Goal: Check status

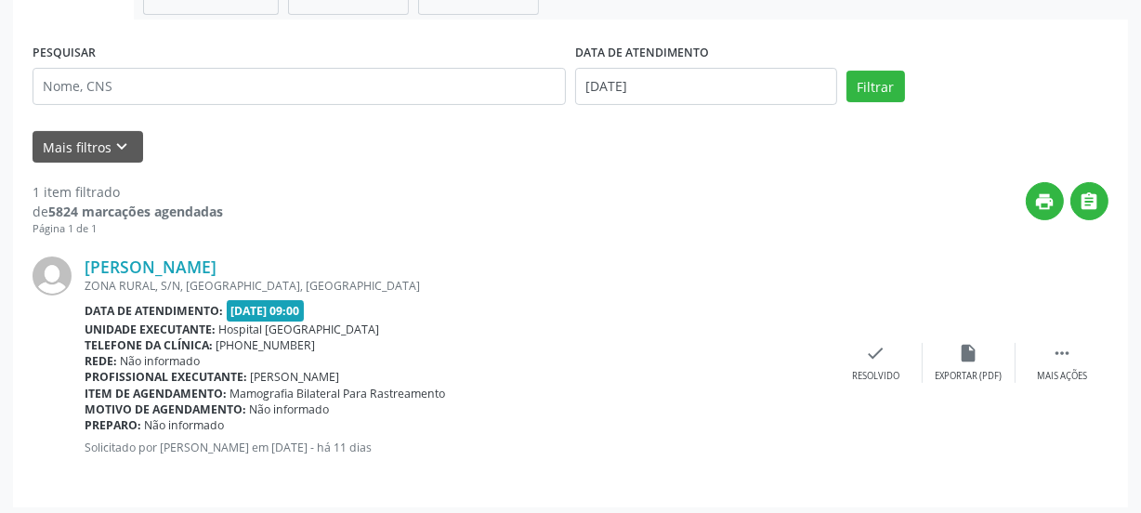
scroll to position [327, 0]
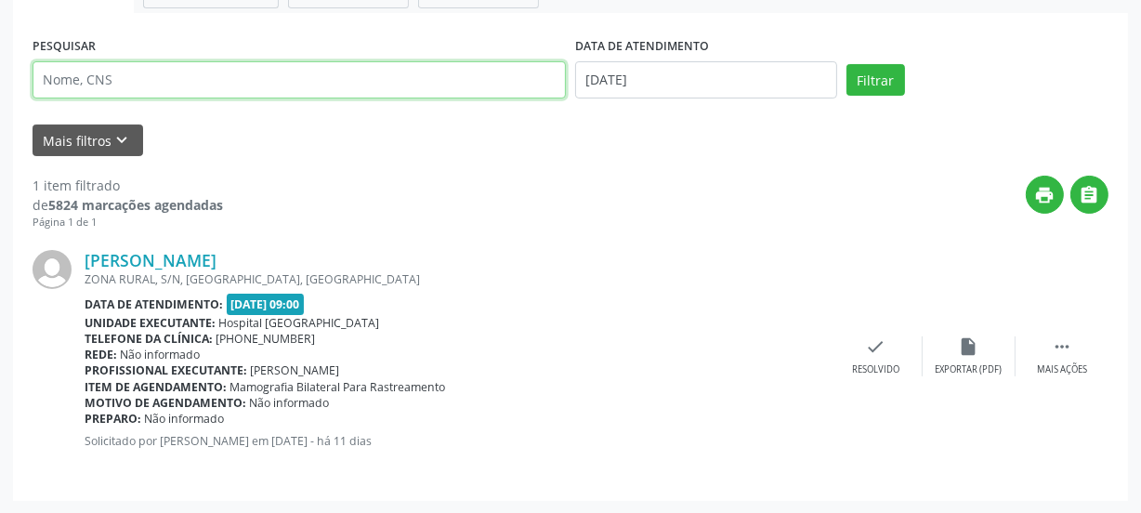
click at [114, 87] on input "text" at bounding box center [300, 79] width 534 height 37
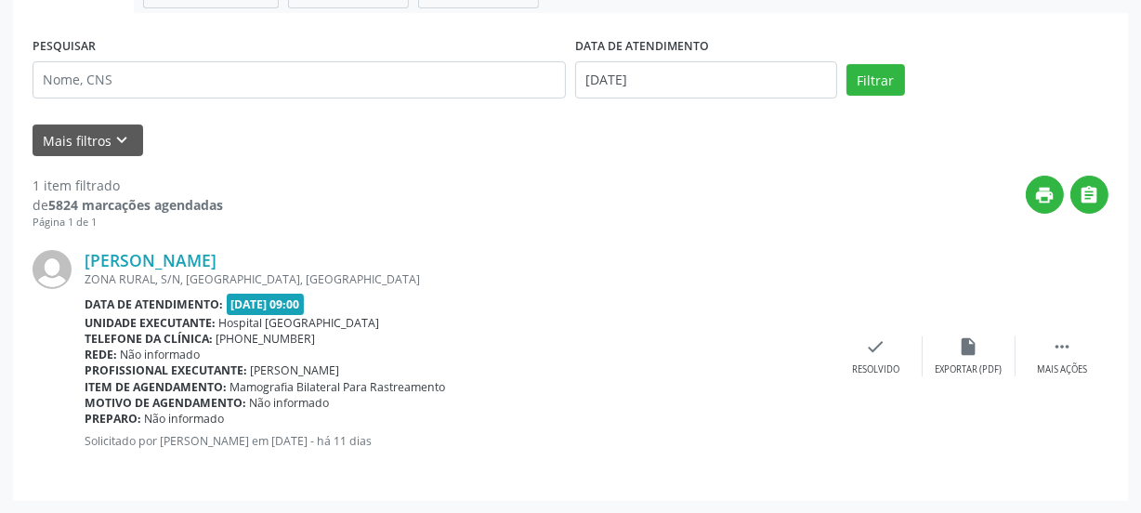
click at [679, 246] on div "[PERSON_NAME] ZONA RURAL, S/N, [GEOGRAPHIC_DATA], [GEOGRAPHIC_DATA] Data de ate…" at bounding box center [571, 356] width 1076 height 251
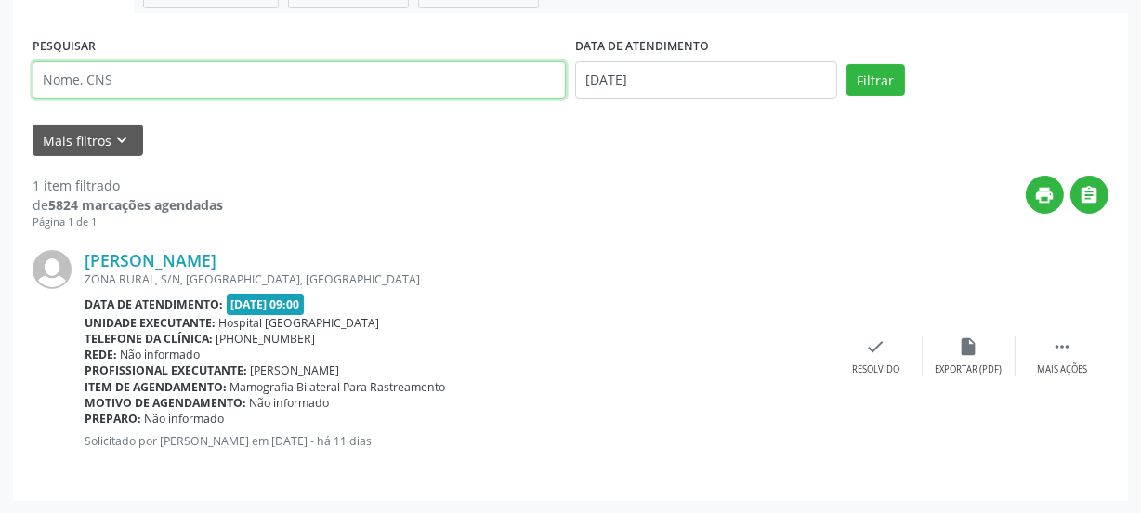
click at [206, 72] on input "text" at bounding box center [300, 79] width 534 height 37
paste input "708305787465560"
type input "708305787465560"
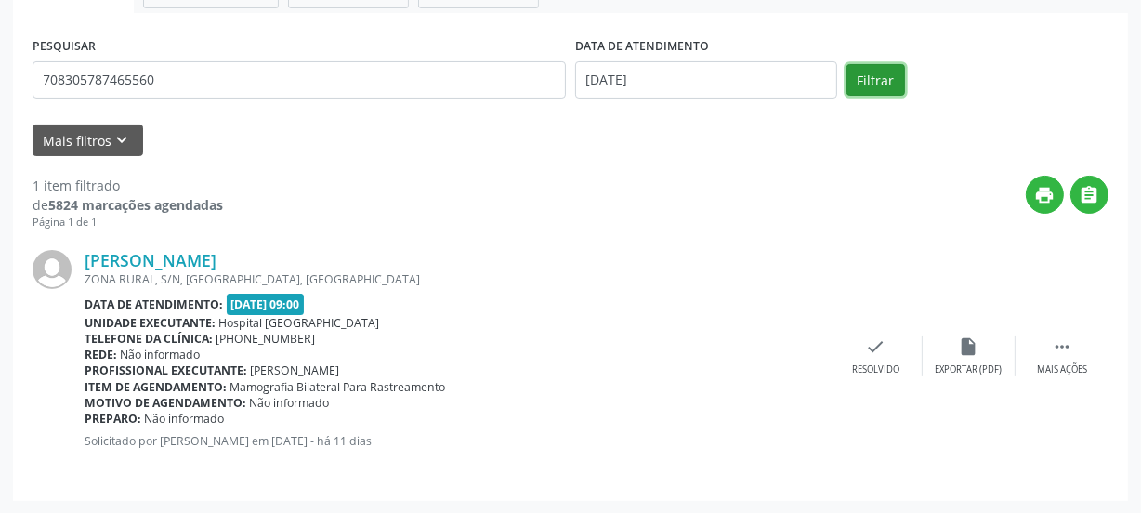
click at [864, 73] on button "Filtrar" at bounding box center [876, 80] width 59 height 32
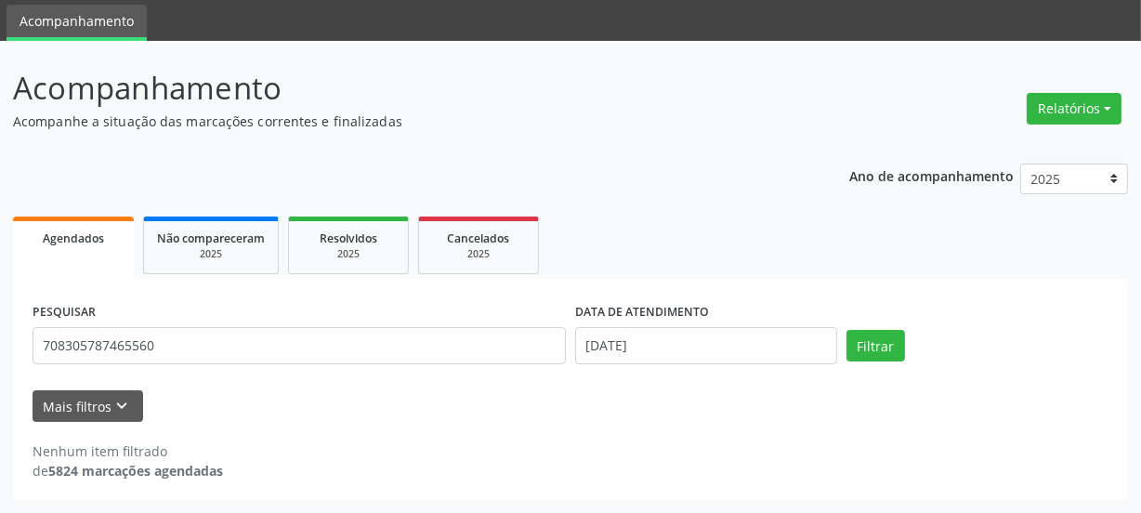
scroll to position [60, 0]
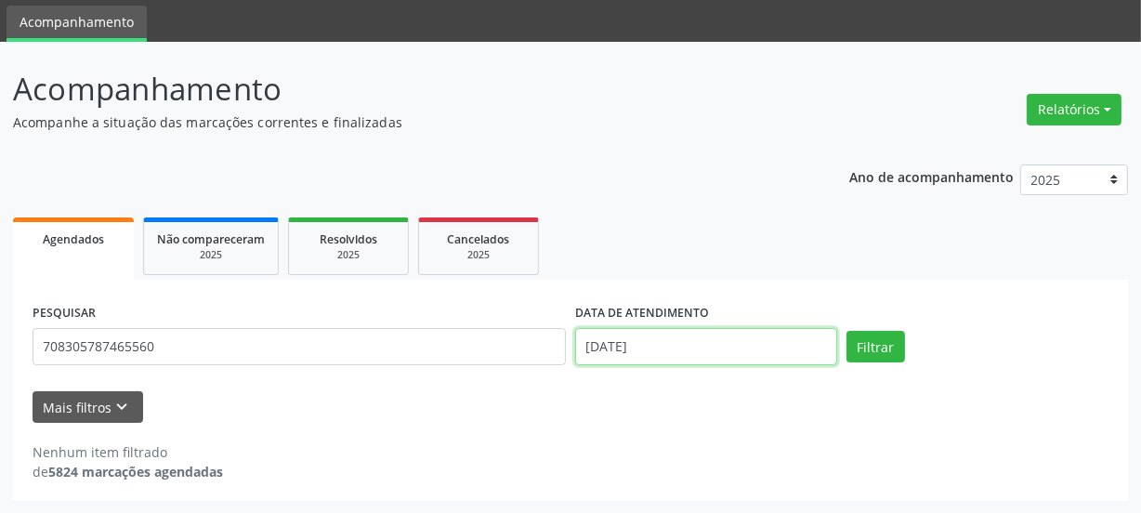
click at [706, 353] on body "Central de Marcação notifications [PERSON_NAME] Recepcionista da clínica  Conf…" at bounding box center [570, 196] width 1141 height 513
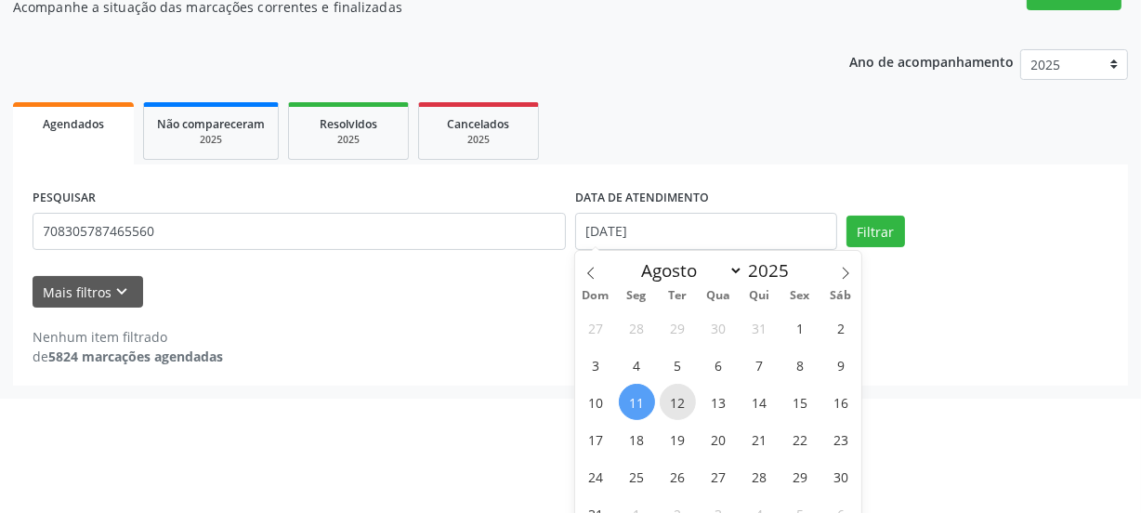
click at [674, 408] on span "12" at bounding box center [678, 402] width 36 height 36
type input "[DATE]"
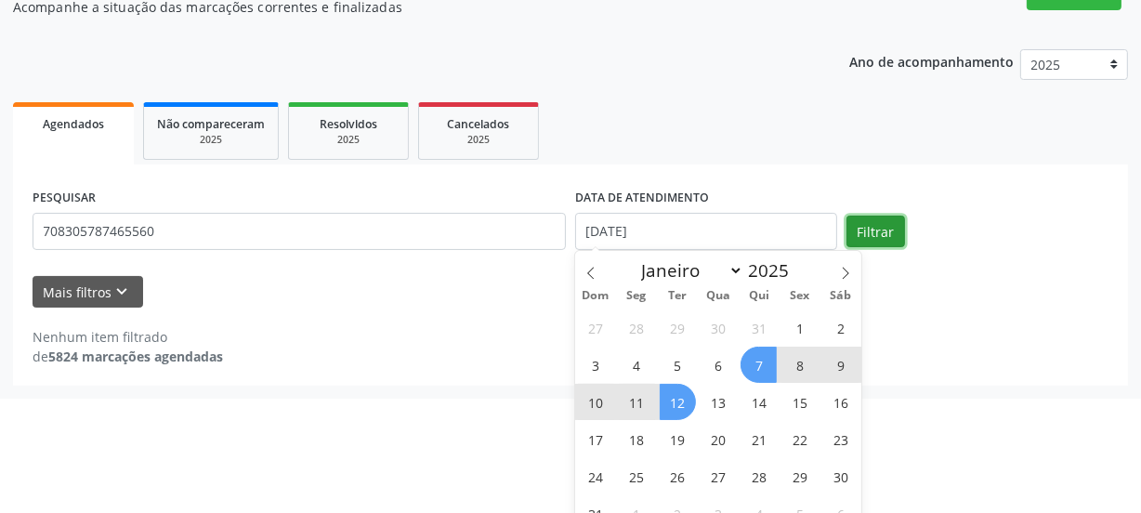
select select "7"
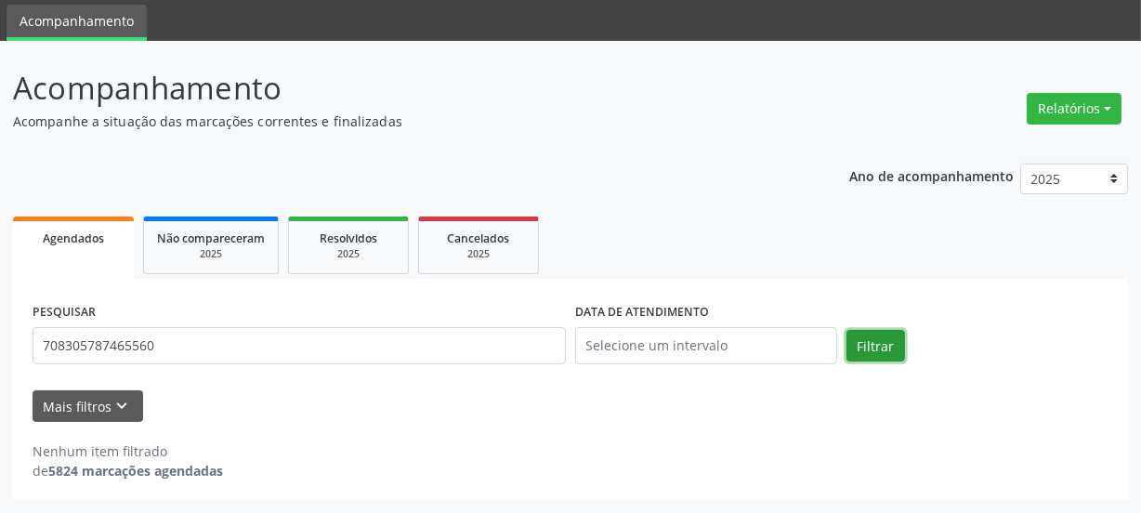
click at [896, 228] on div "Agendados Não compareceram 2025 Resolvidos 2025 Cancelados 2025 PESQUISAR 70830…" at bounding box center [570, 356] width 1115 height 288
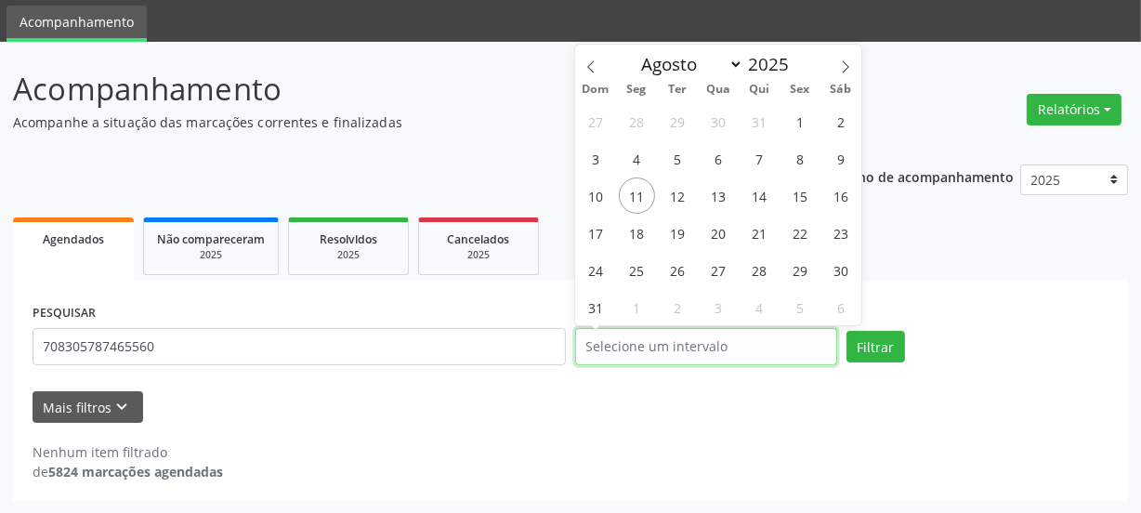
click at [674, 363] on input "text" at bounding box center [706, 346] width 262 height 37
click at [669, 198] on span "12" at bounding box center [678, 196] width 36 height 36
type input "[DATE]"
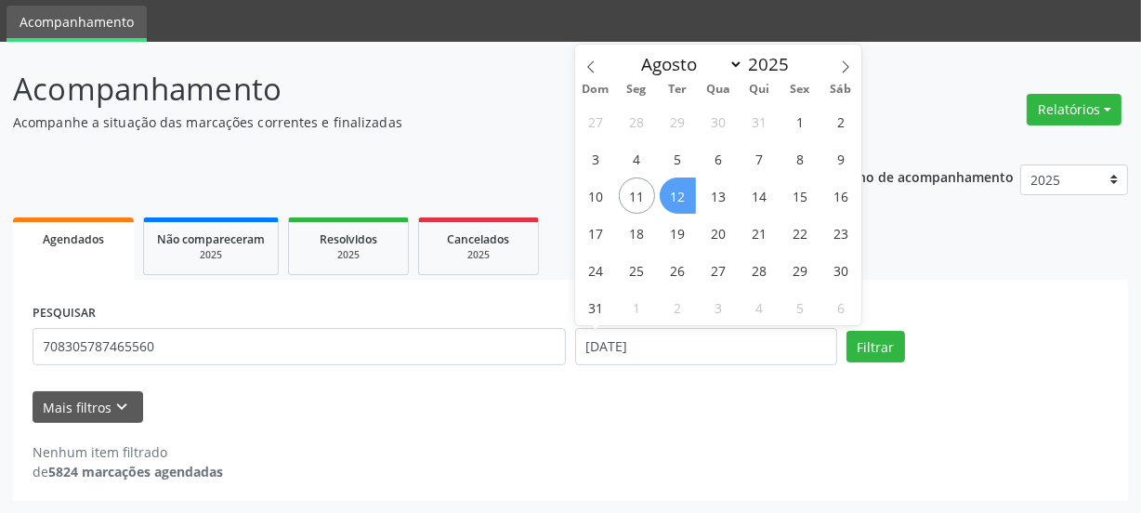
click at [669, 198] on span "12" at bounding box center [678, 196] width 36 height 36
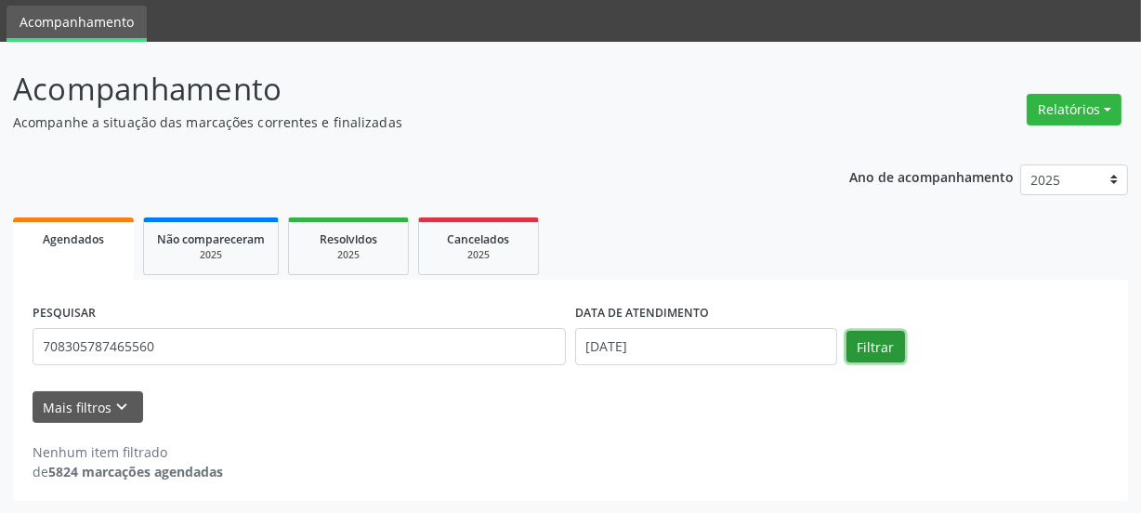
click at [861, 350] on button "Filtrar" at bounding box center [876, 347] width 59 height 32
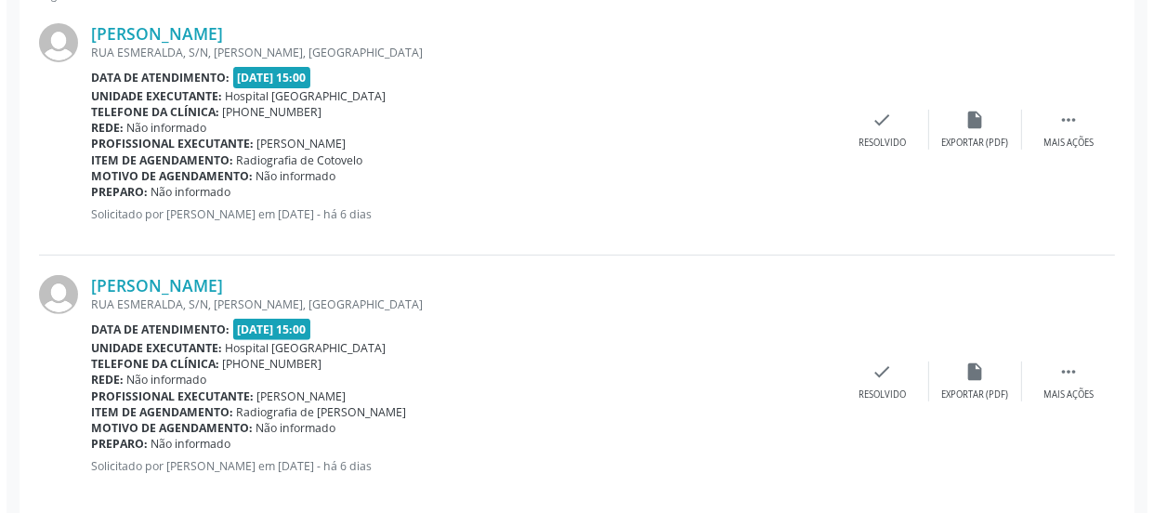
scroll to position [579, 0]
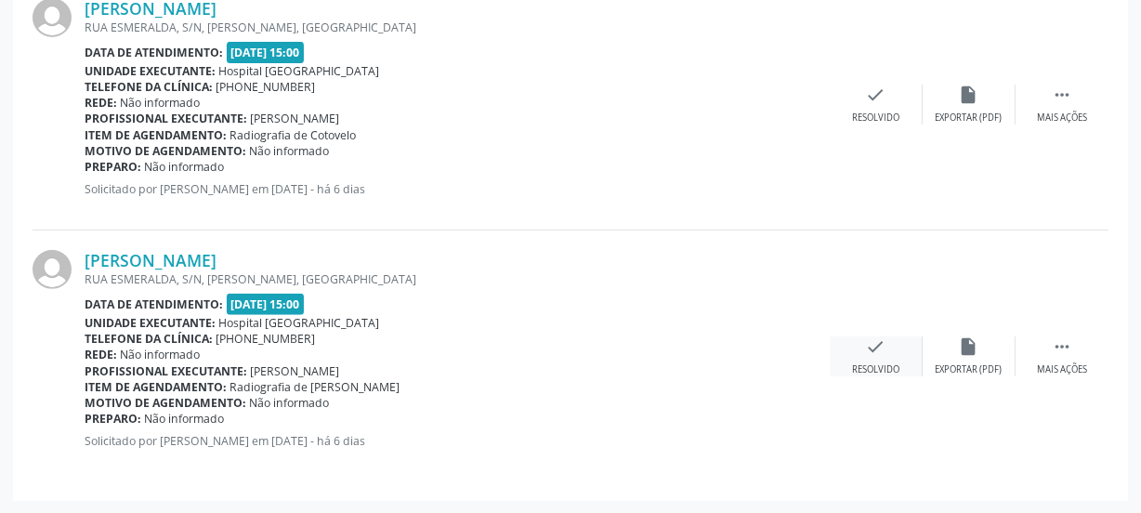
click at [891, 342] on div "check Resolvido" at bounding box center [876, 356] width 93 height 40
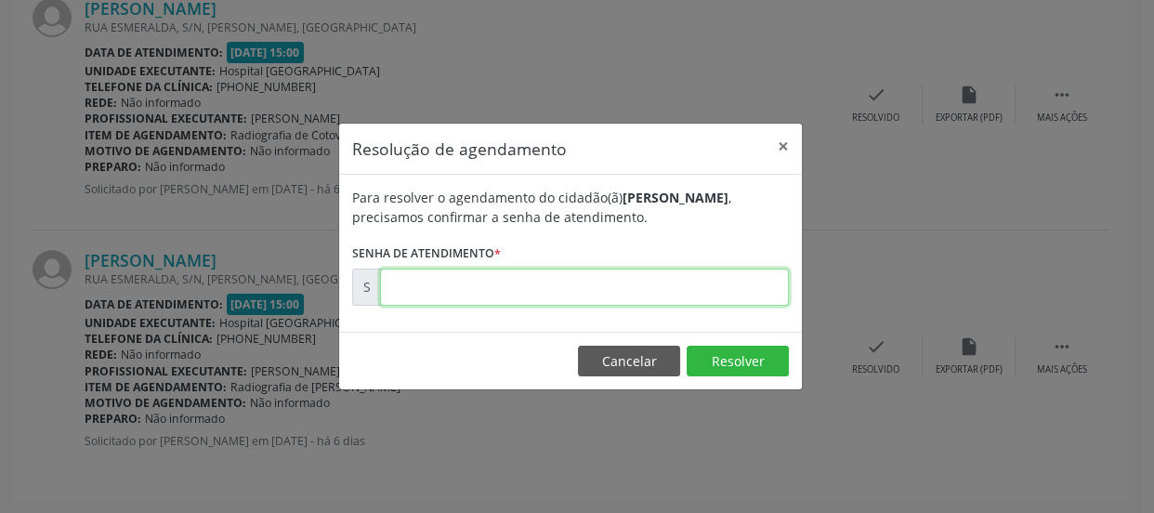
drag, startPoint x: 679, startPoint y: 280, endPoint x: 677, endPoint y: 289, distance: 9.5
click at [677, 284] on input "text" at bounding box center [584, 287] width 409 height 37
type input "00169992"
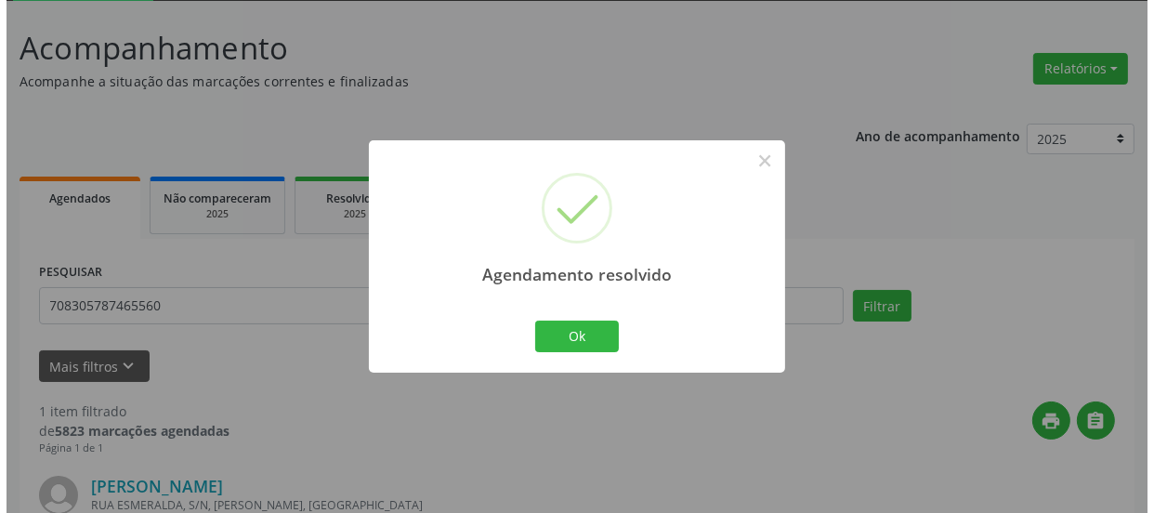
scroll to position [327, 0]
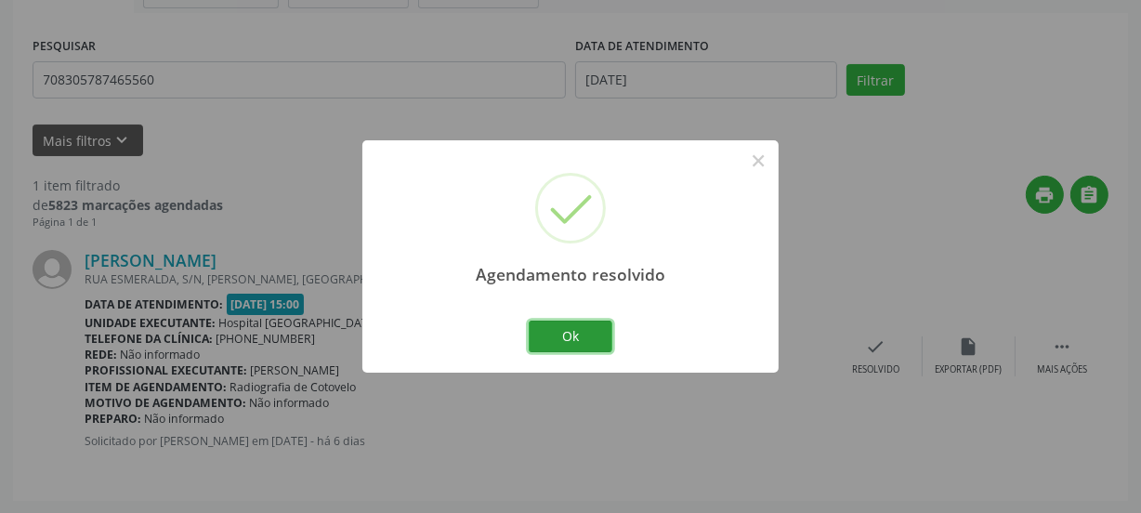
drag, startPoint x: 549, startPoint y: 341, endPoint x: 604, endPoint y: 341, distance: 54.8
click at [551, 341] on button "Ok" at bounding box center [571, 337] width 84 height 32
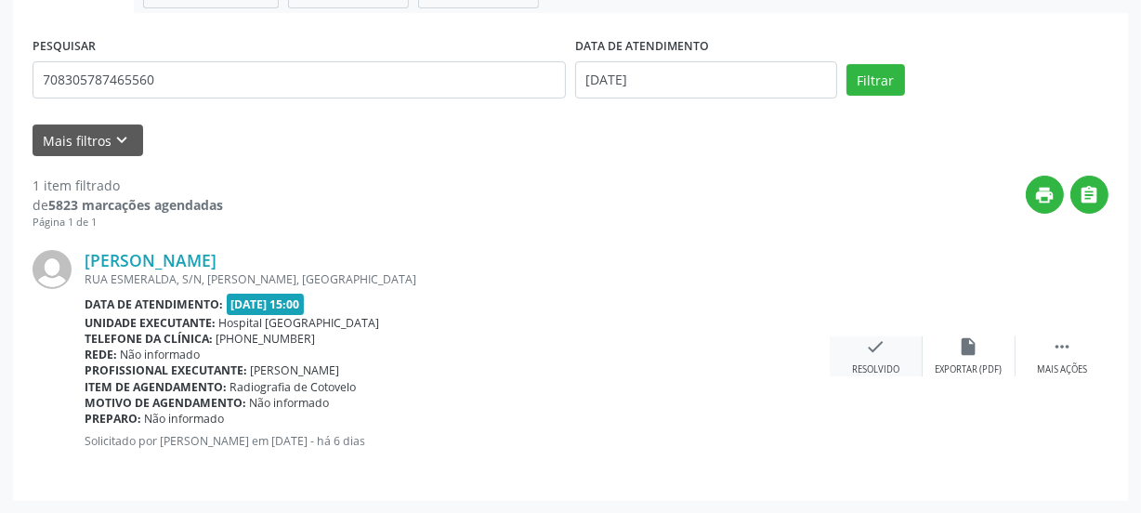
click at [851, 342] on div "check Resolvido" at bounding box center [876, 356] width 93 height 40
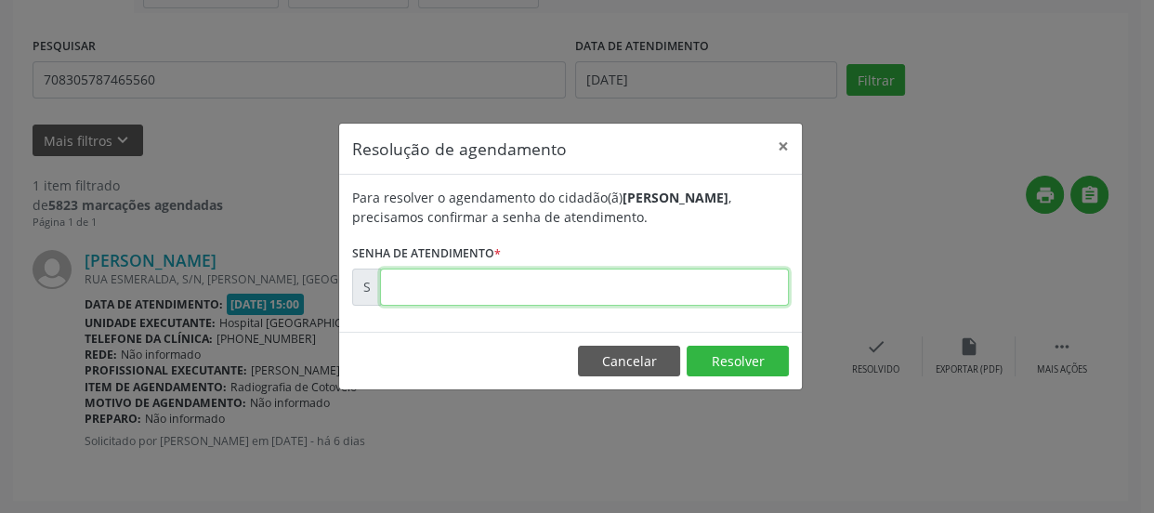
drag, startPoint x: 668, startPoint y: 287, endPoint x: 664, endPoint y: 297, distance: 11.2
click at [665, 291] on input "text" at bounding box center [584, 287] width 409 height 37
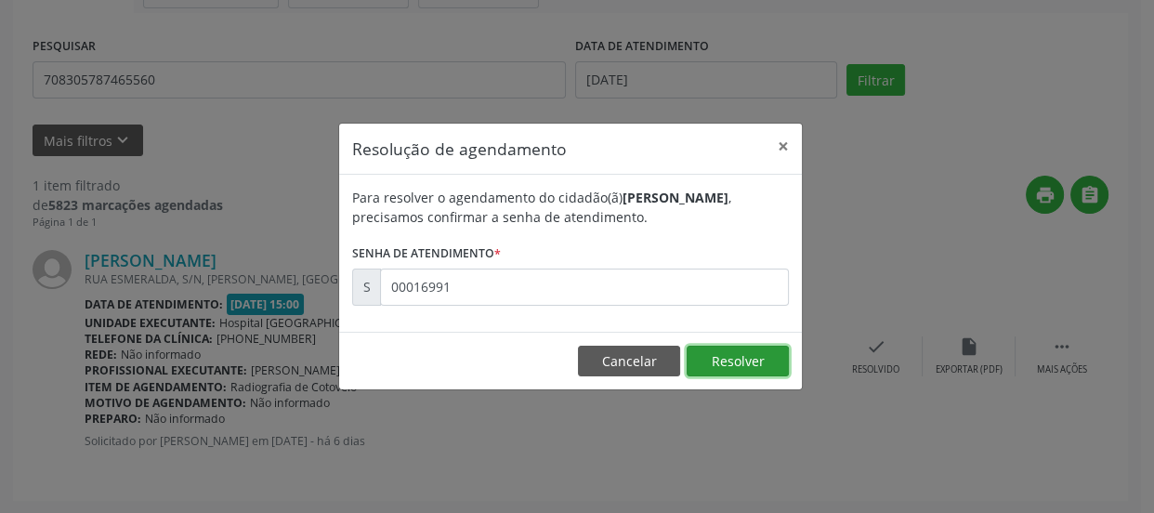
click at [722, 352] on button "Resolver" at bounding box center [738, 362] width 102 height 32
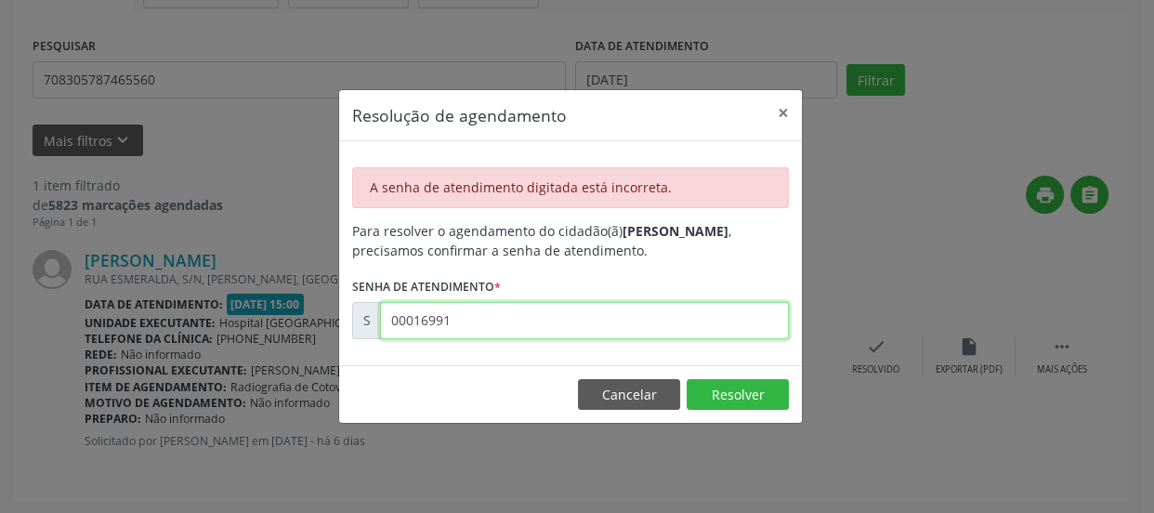
click at [495, 318] on input "00016991" at bounding box center [584, 320] width 409 height 37
type input "00169991"
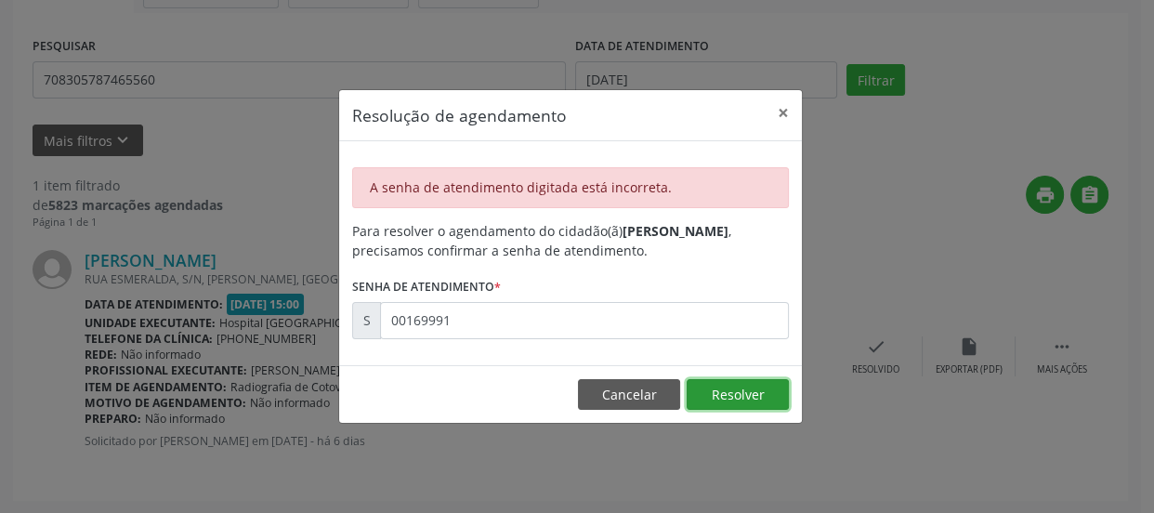
click at [756, 385] on button "Resolver" at bounding box center [738, 395] width 102 height 32
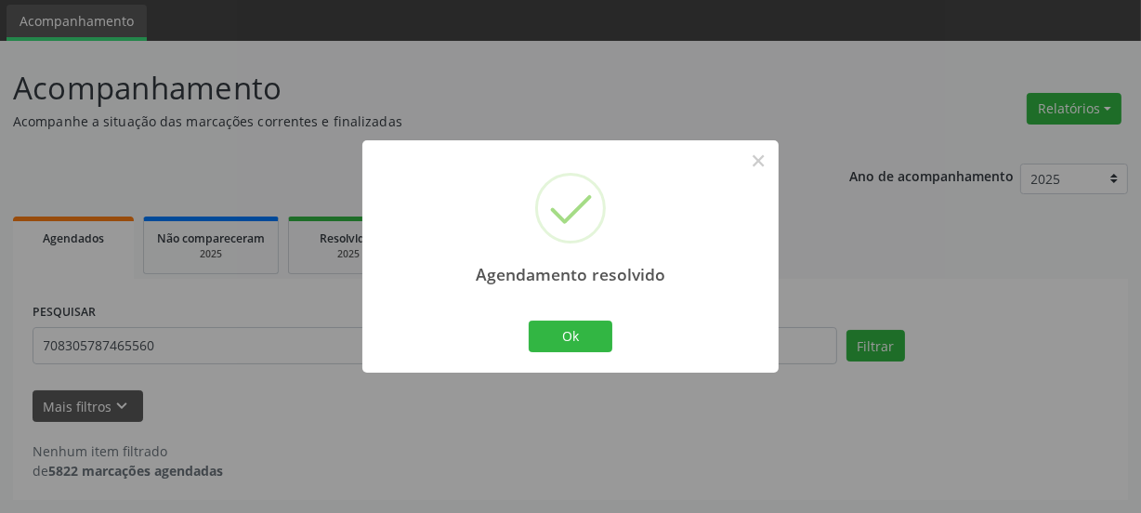
scroll to position [60, 0]
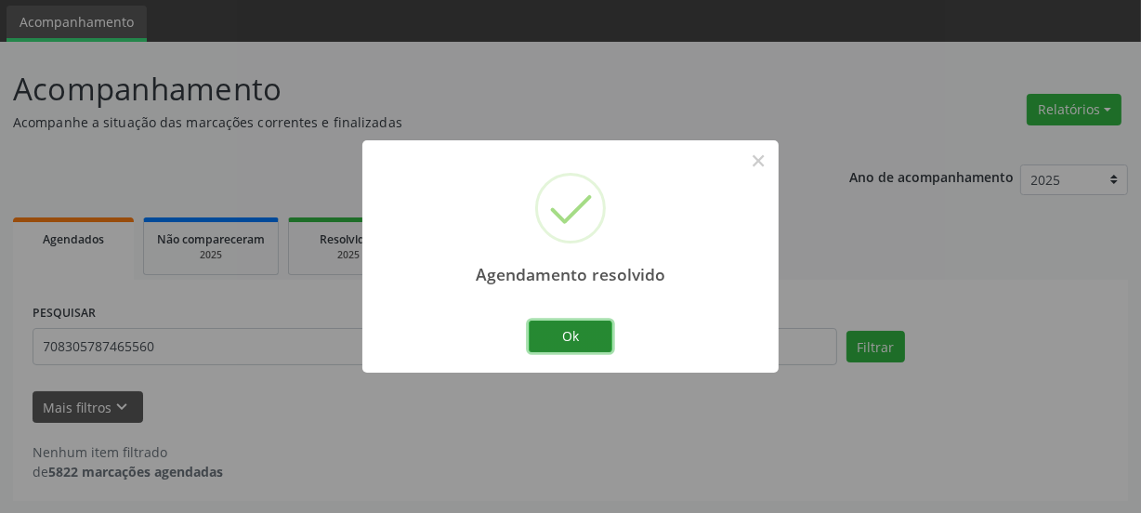
click at [600, 338] on button "Ok" at bounding box center [571, 337] width 84 height 32
